Goal: Complete application form

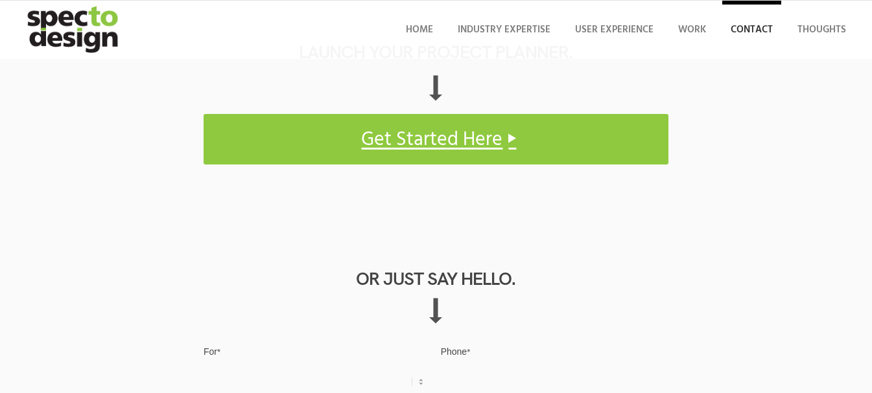
scroll to position [584, 0]
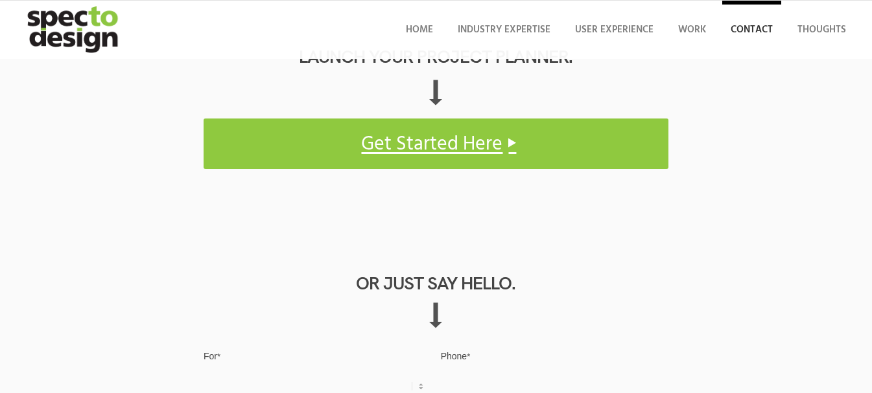
click at [203, 369] on select "Request for Quote Business Opportunity Other" at bounding box center [316, 386] width 227 height 35
select select "Request for Quote"
click at [203, 369] on select "Request for Quote Business Opportunity Other" at bounding box center [316, 386] width 227 height 35
click at [441, 369] on input "Phone *" at bounding box center [554, 386] width 227 height 35
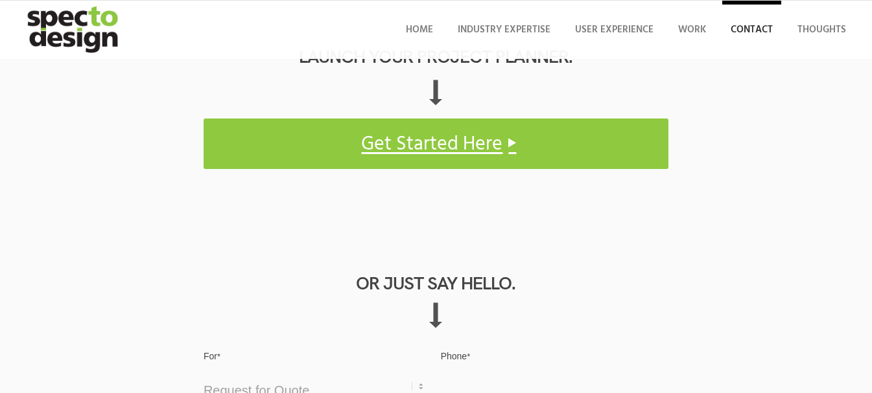
type input "03340073326"
type input "[PERSON_NAME]"
type input "[EMAIL_ADDRESS][DOMAIN_NAME]"
paste textarea "Hello, We are offering 15 Hours of FREE Website Maintenance (worth about USD 30…"
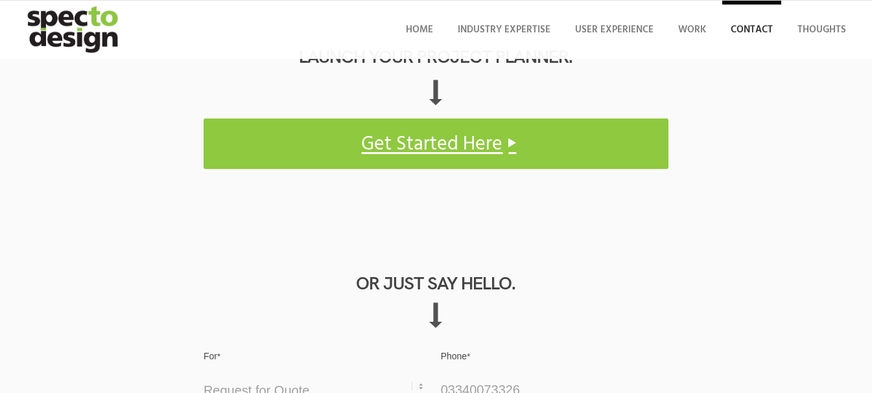
scroll to position [456, 0]
type textarea "Hello, We are offering 15 Hours of FREE Website Maintenance (worth about USD 30…"
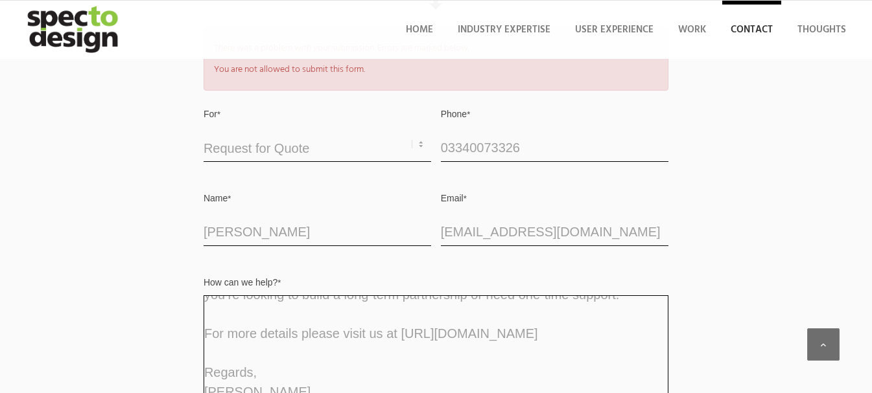
scroll to position [935, 0]
